Goal: Information Seeking & Learning: Learn about a topic

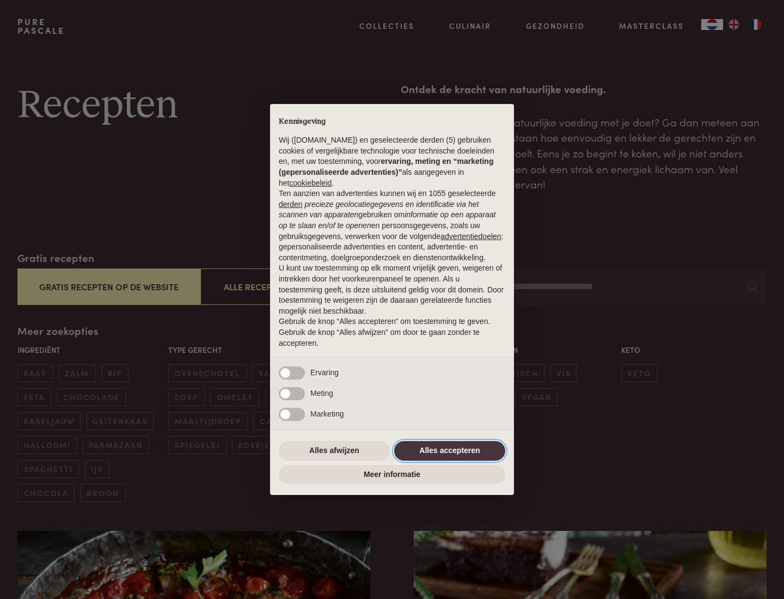
click at [450, 451] on button "Alles accepteren" at bounding box center [449, 451] width 111 height 20
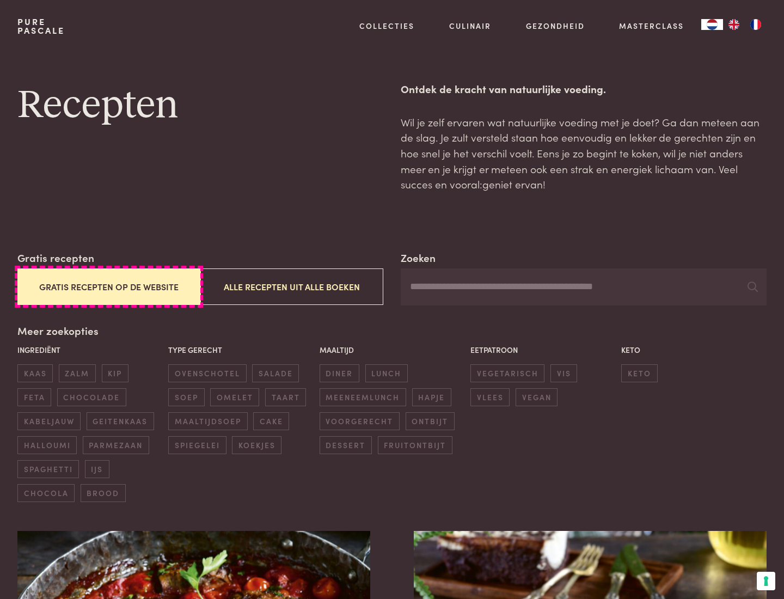
click at [108, 287] on button "Gratis recepten op de website" at bounding box center [108, 287] width 183 height 37
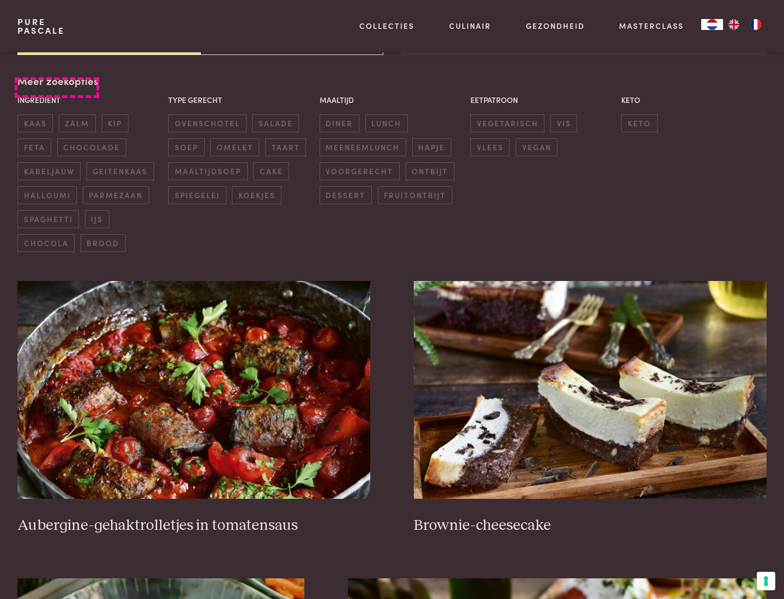
click at [57, 81] on div "Meer zoekopties Ingrediënt kaas zalm kip feta chocolade kabeljauw geitenkaas ha…" at bounding box center [392, 162] width 750 height 179
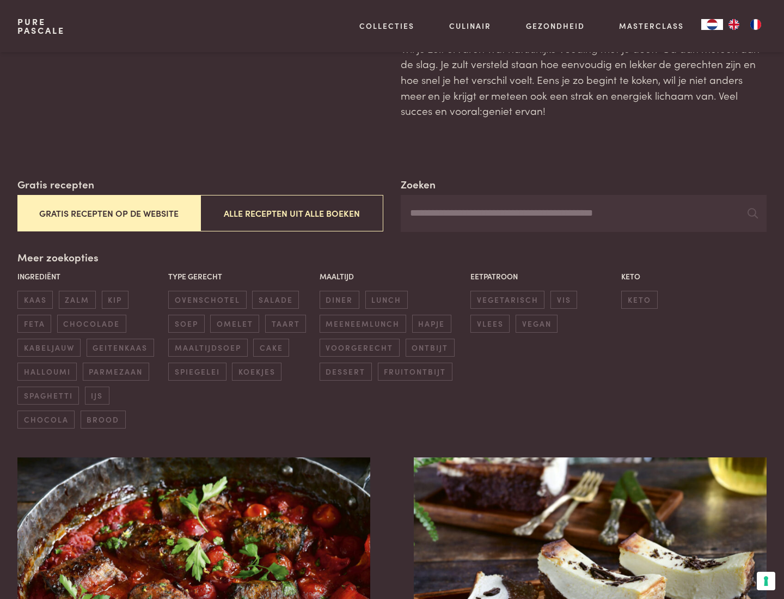
click at [77, 300] on span "zalm" at bounding box center [77, 300] width 37 height 18
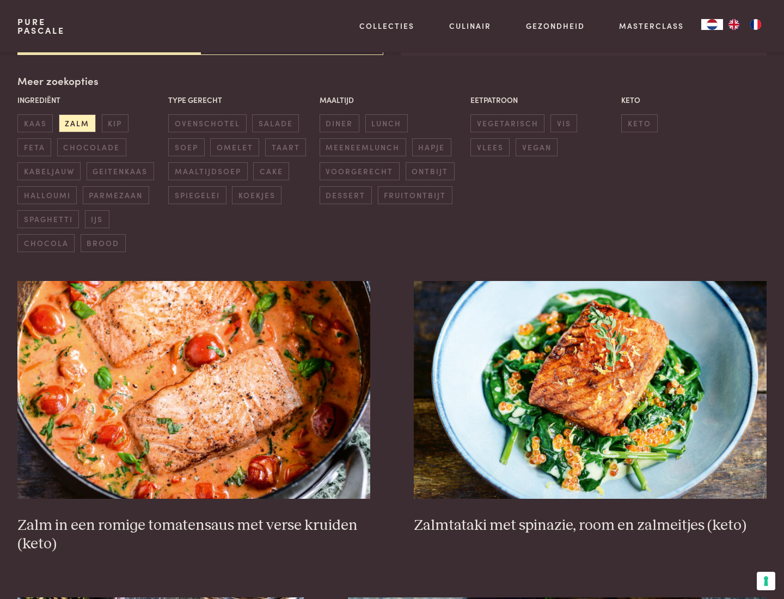
click at [386, 123] on span "lunch" at bounding box center [387, 123] width 42 height 18
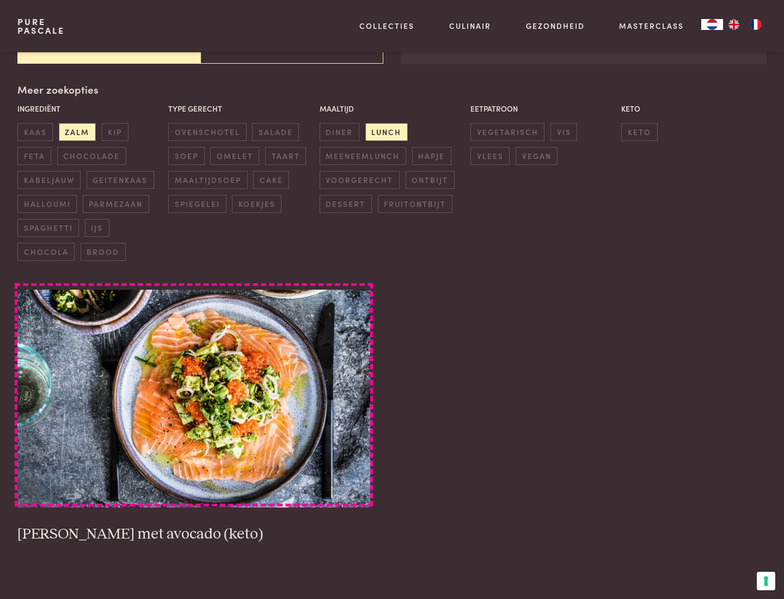
scroll to position [240, 0]
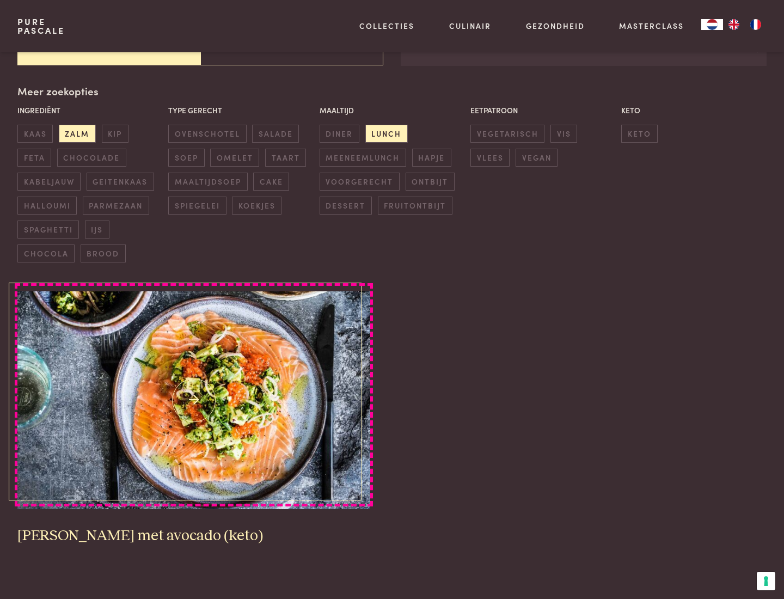
click at [194, 400] on img at bounding box center [193, 400] width 353 height 218
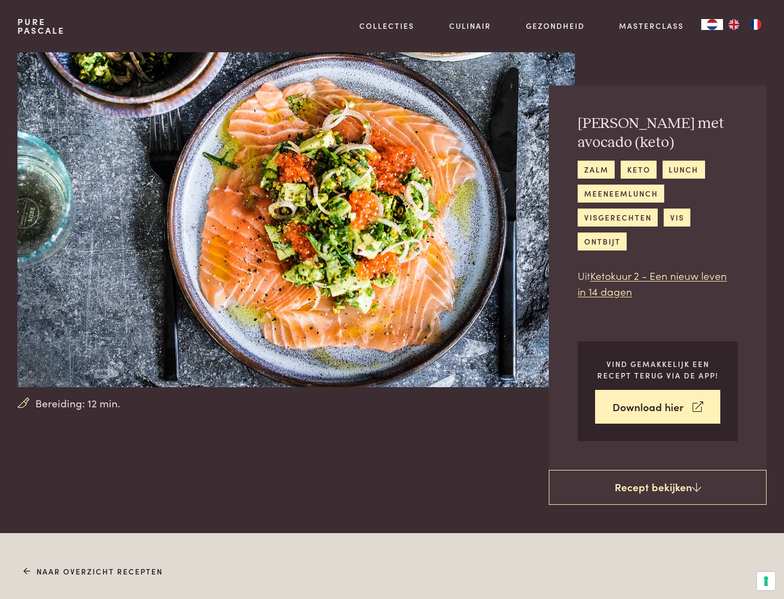
scroll to position [624, 0]
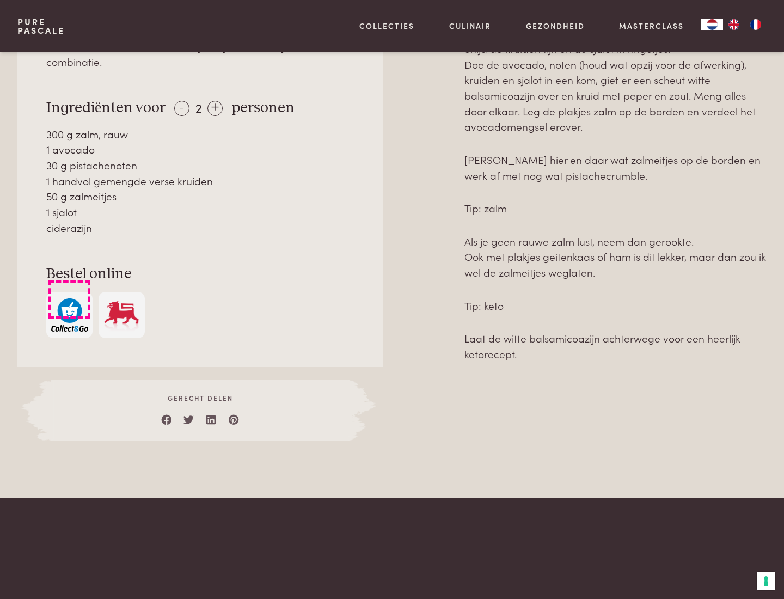
click at [69, 299] on img "button" at bounding box center [69, 315] width 37 height 33
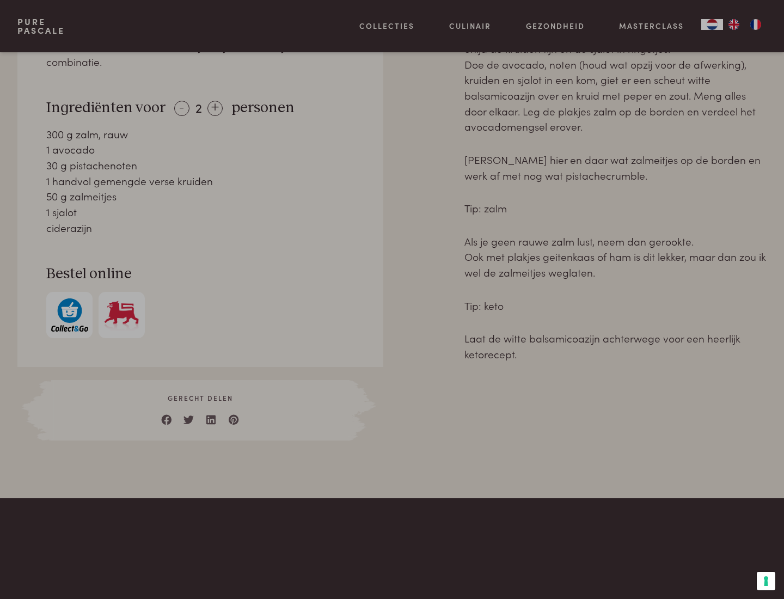
scroll to position [443, 0]
